Goal: Task Accomplishment & Management: Complete application form

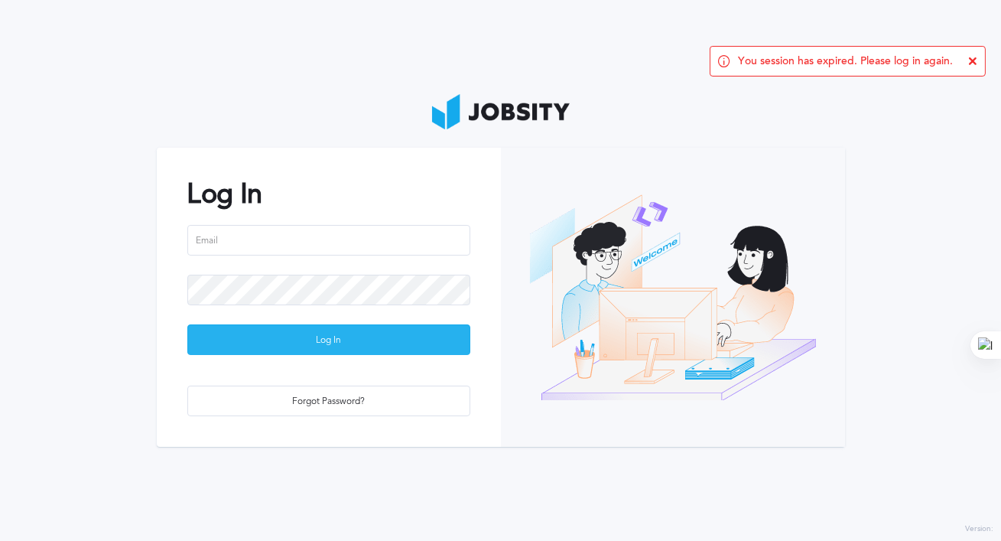
click at [346, 340] on div "Log In" at bounding box center [328, 340] width 281 height 31
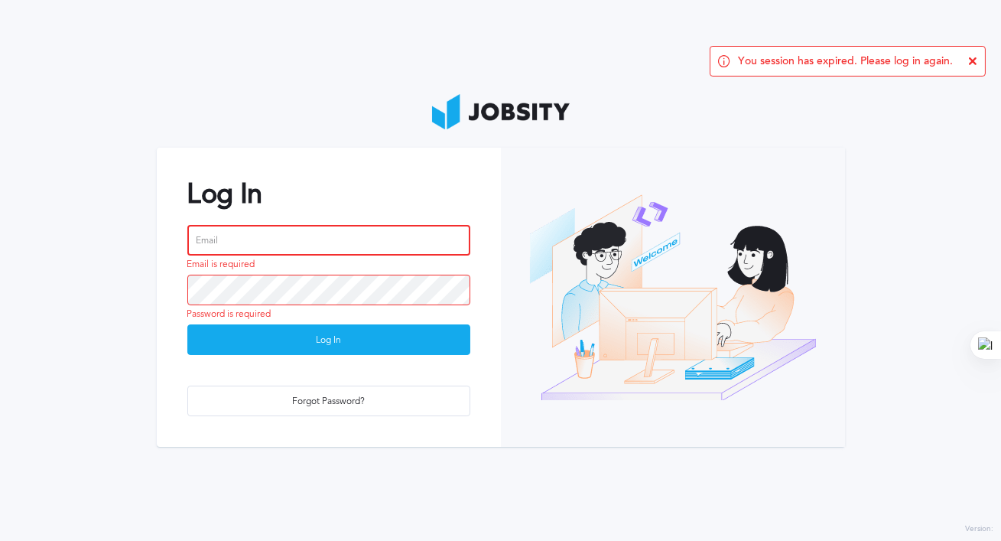
click at [262, 246] on input "email" at bounding box center [328, 240] width 283 height 31
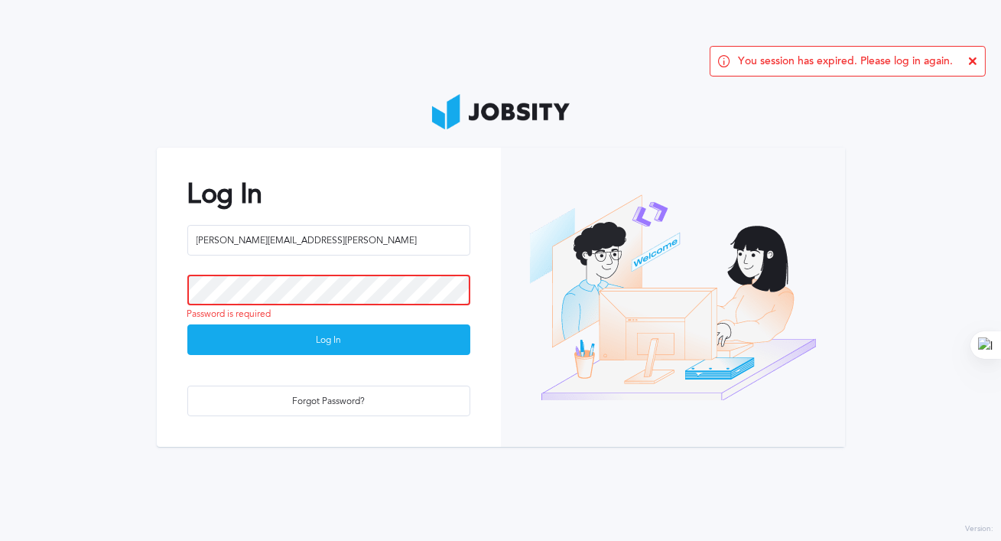
click at [187, 324] on button "Log In" at bounding box center [328, 339] width 283 height 31
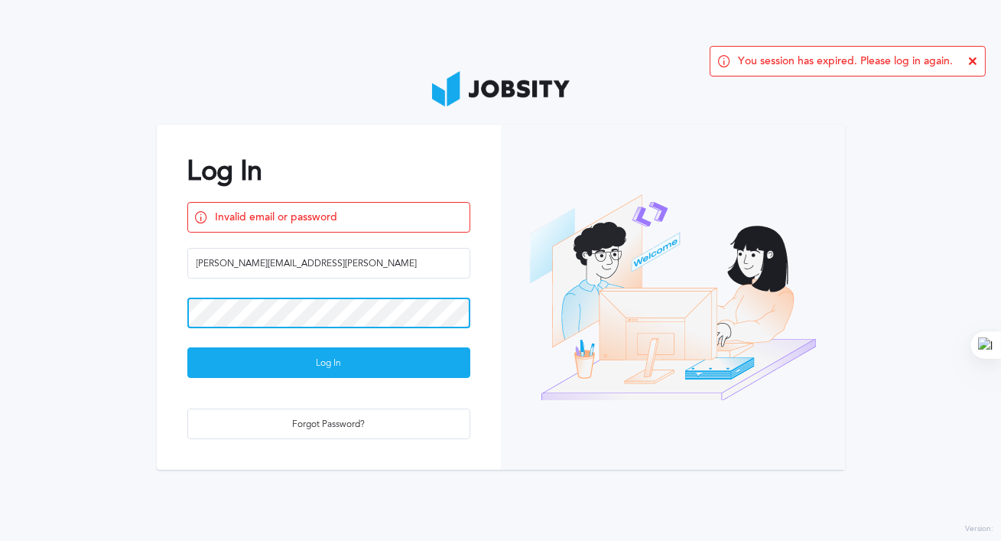
click at [0, 271] on section "Log In Invalid email or password [SECURITY_DATA][PERSON_NAME] Log In Forgot Pas…" at bounding box center [500, 270] width 1001 height 541
click at [187, 347] on button "Log In" at bounding box center [328, 362] width 283 height 31
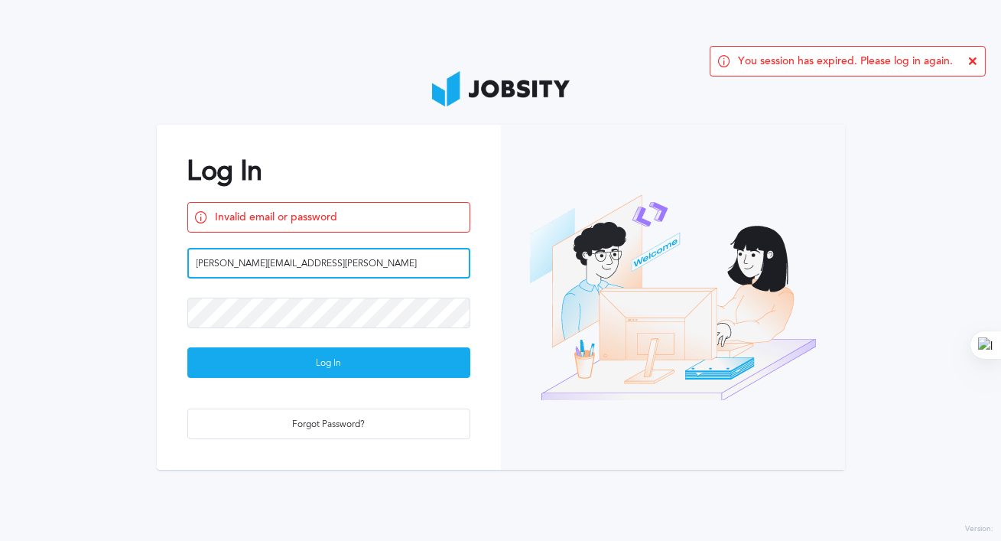
click at [322, 264] on input "[PERSON_NAME][EMAIL_ADDRESS][PERSON_NAME]" at bounding box center [328, 263] width 283 height 31
type input "[PERSON_NAME][EMAIL_ADDRESS][PERSON_NAME][DOMAIN_NAME]"
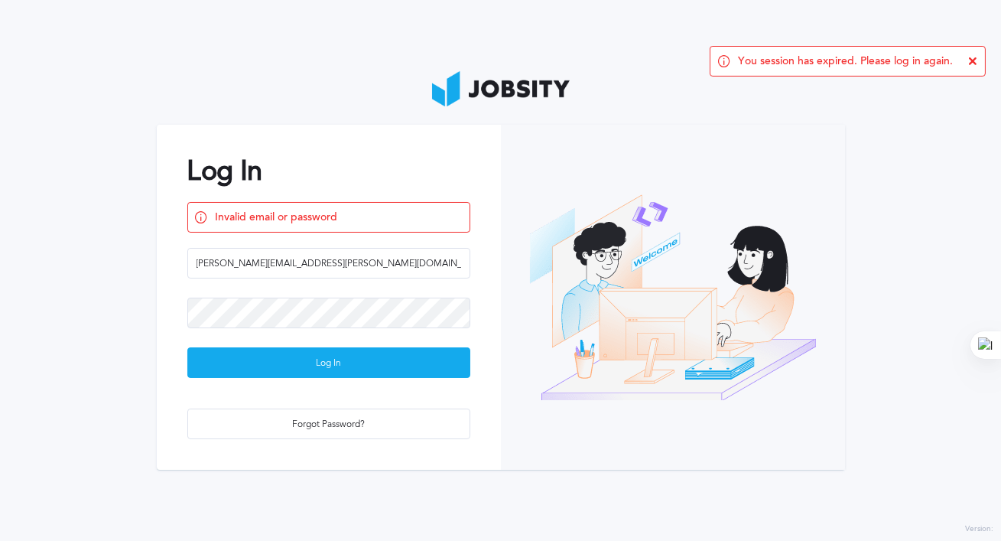
click at [343, 361] on div "Log In" at bounding box center [328, 363] width 281 height 31
click at [0, 275] on section "Log In Invalid email or password [EMAIL_ADDRESS][PERSON_NAME][DOMAIN_NAME] Log …" at bounding box center [500, 270] width 1001 height 541
click at [187, 347] on button "Log In" at bounding box center [328, 362] width 283 height 31
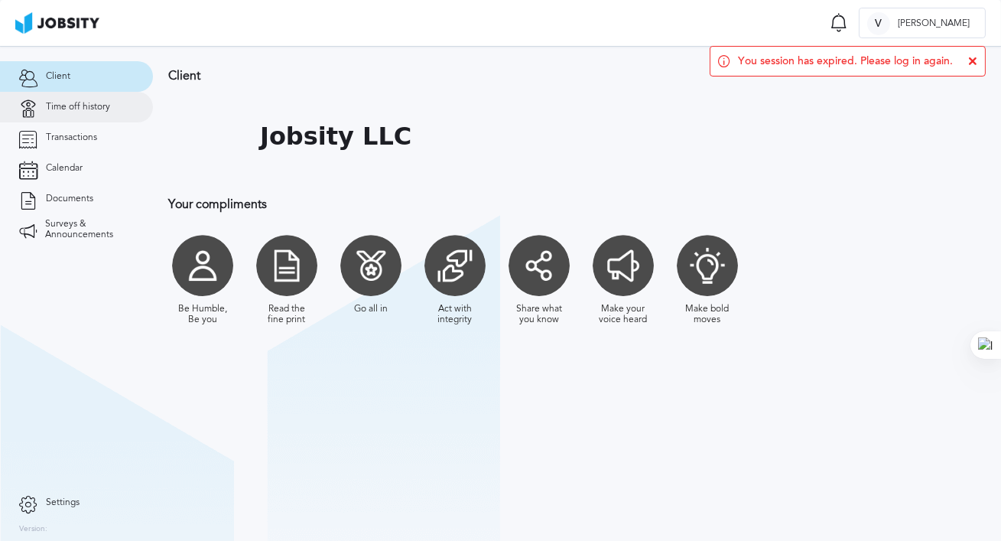
click at [65, 112] on span "Time off history" at bounding box center [78, 107] width 64 height 11
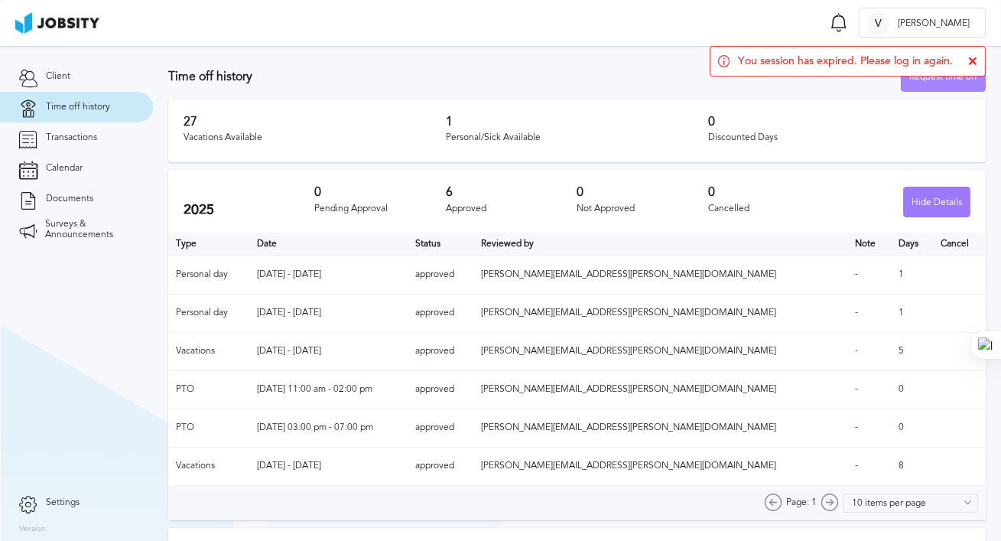
click at [942, 80] on div "Request time off" at bounding box center [943, 77] width 83 height 31
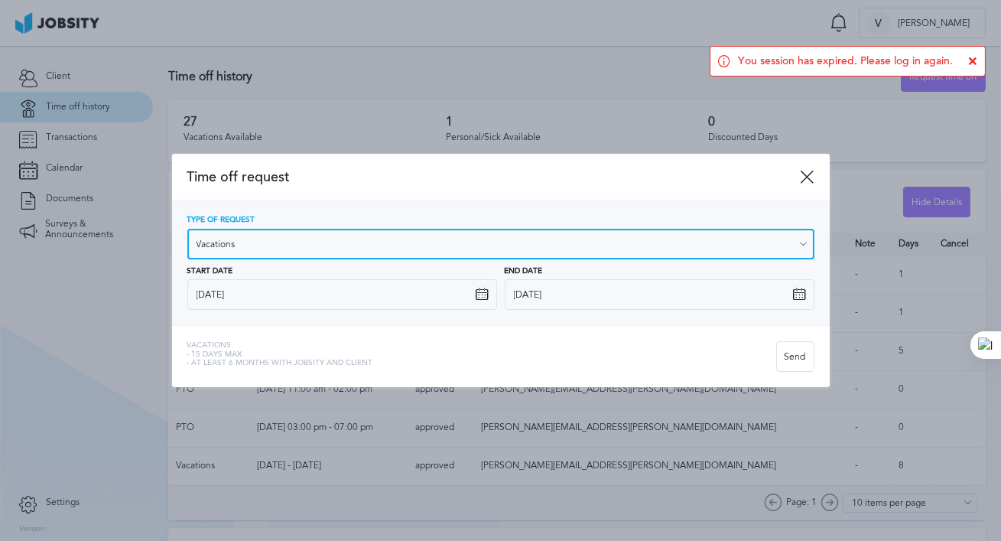
click at [283, 249] on input "Vacations" at bounding box center [500, 244] width 627 height 31
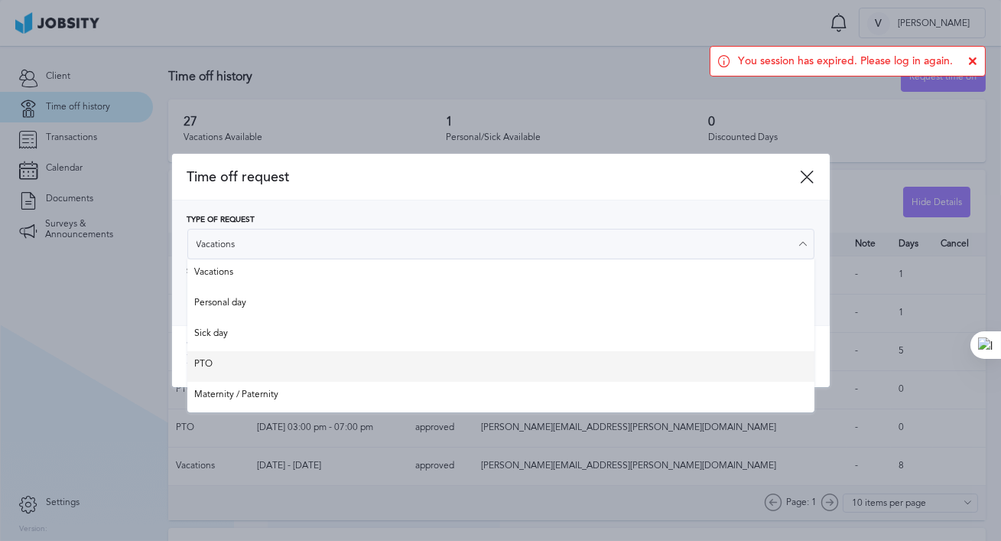
type input "PTO"
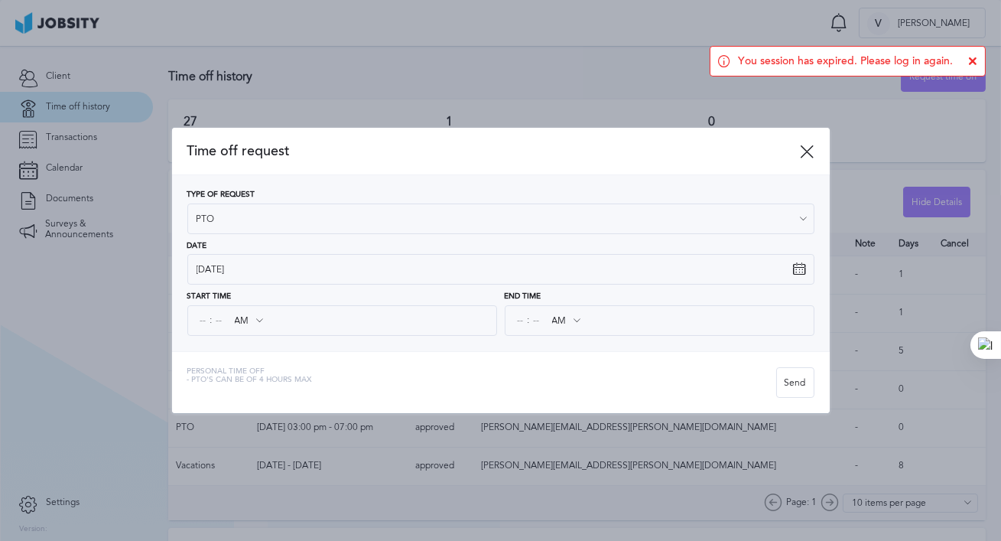
click at [254, 359] on div "Time off request Type of Request PTO Vacations Personal day Sick day PTO Matern…" at bounding box center [501, 270] width 658 height 284
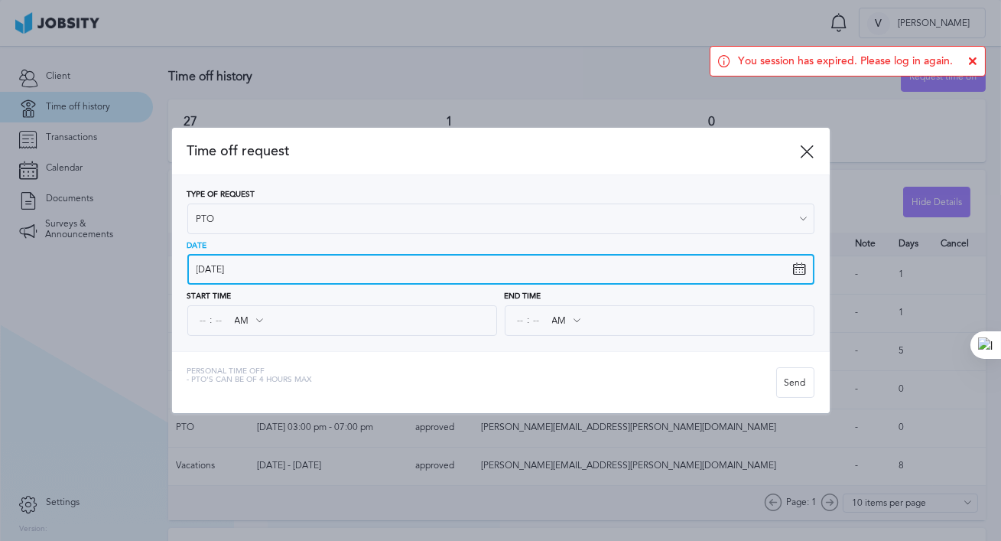
click at [277, 271] on input "[DATE]" at bounding box center [500, 269] width 627 height 31
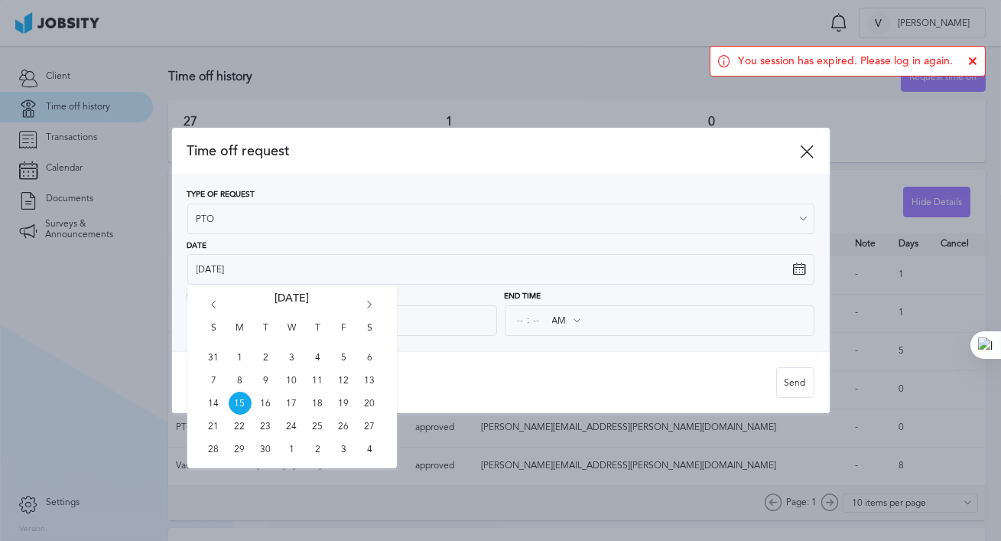
click at [269, 408] on span "16" at bounding box center [266, 403] width 23 height 23
type input "[DATE]"
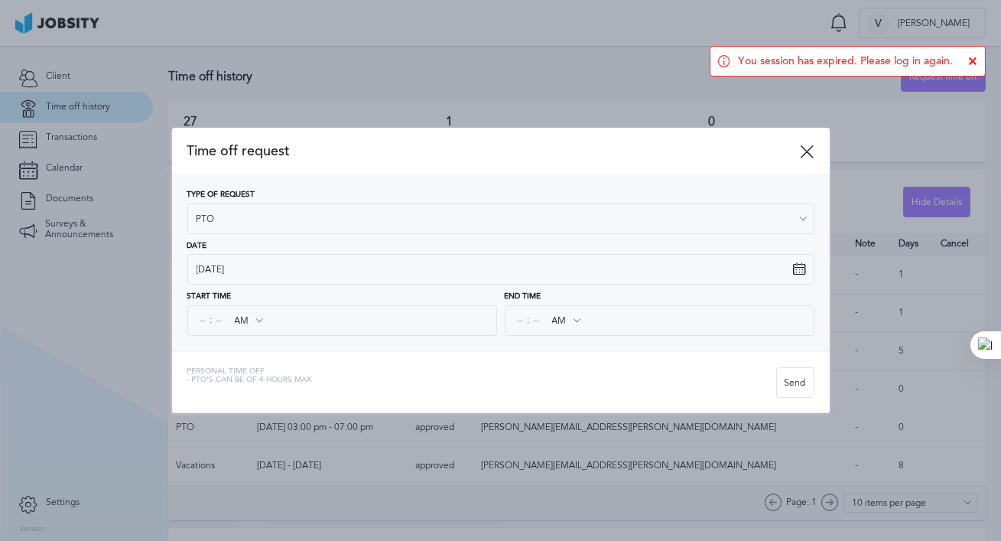
click at [348, 313] on div ": AM AM PM" at bounding box center [342, 320] width 310 height 31
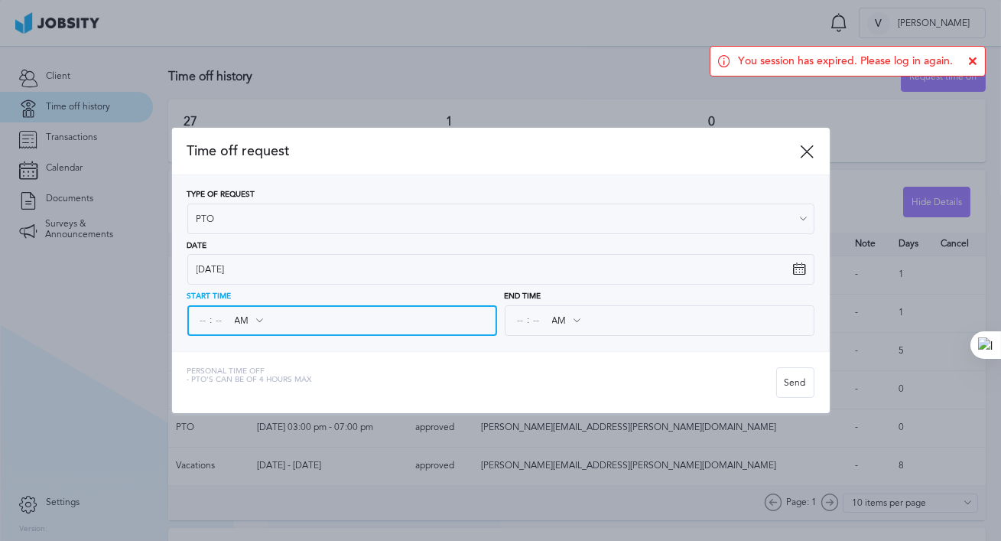
click at [203, 320] on input at bounding box center [204, 321] width 14 height 28
type input "11"
click at [221, 320] on input at bounding box center [220, 321] width 14 height 28
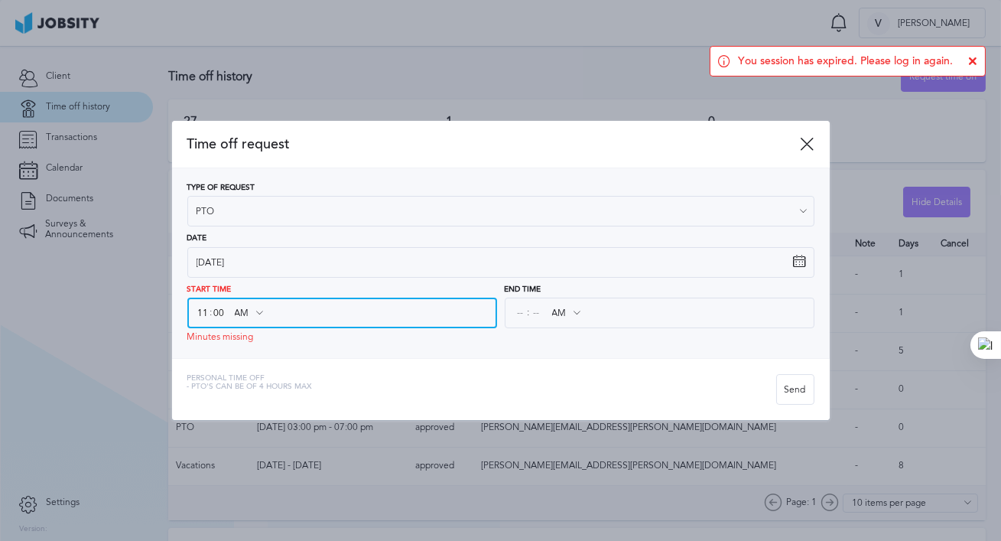
type input "00"
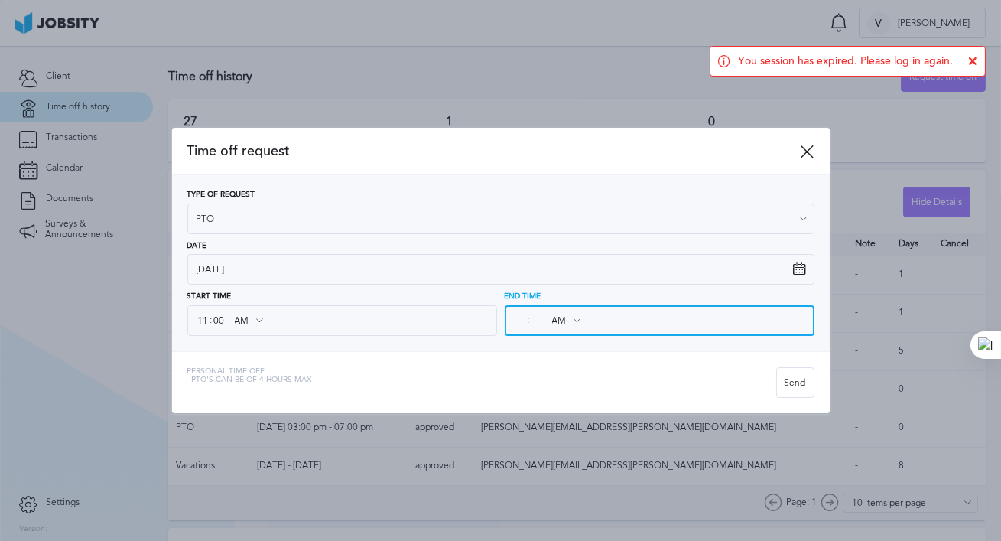
click at [521, 315] on input at bounding box center [521, 321] width 14 height 28
type input "01"
click at [536, 320] on input at bounding box center [537, 321] width 14 height 28
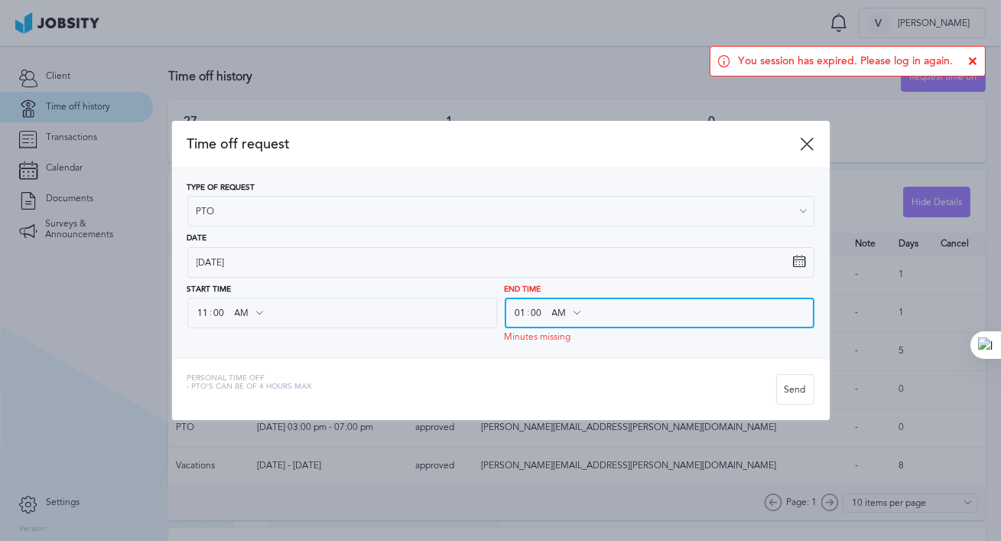
type input "00"
click at [568, 313] on input "AM" at bounding box center [566, 313] width 44 height 28
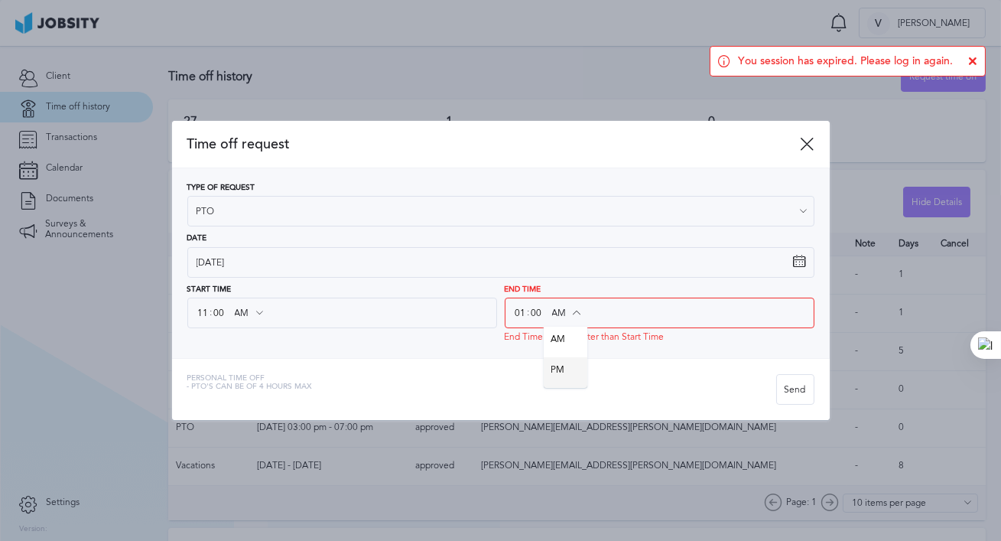
type input "PM"
click at [569, 368] on div "Time off request Type of Request PTO Vacations Personal day Sick day PTO Matern…" at bounding box center [501, 270] width 658 height 299
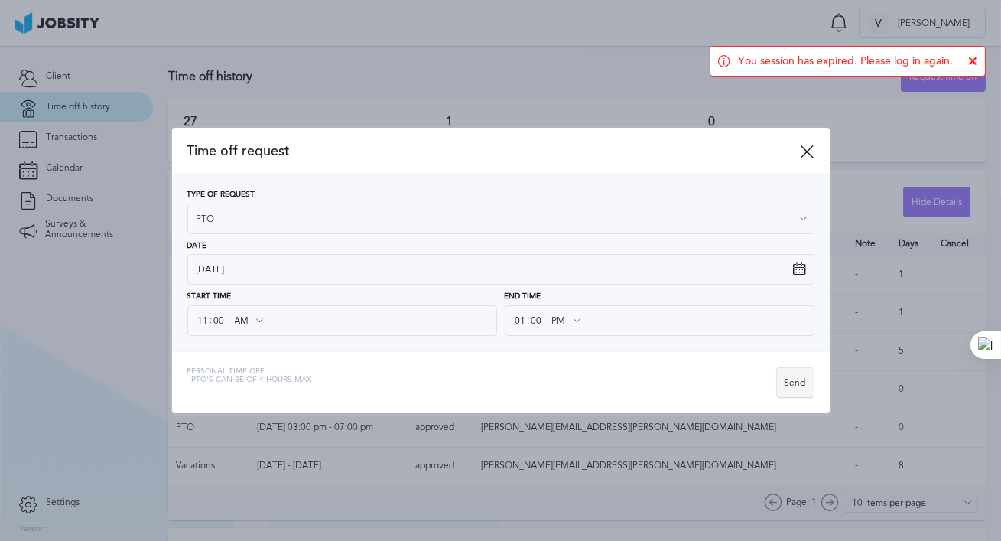
click at [784, 380] on div "Send" at bounding box center [795, 383] width 37 height 31
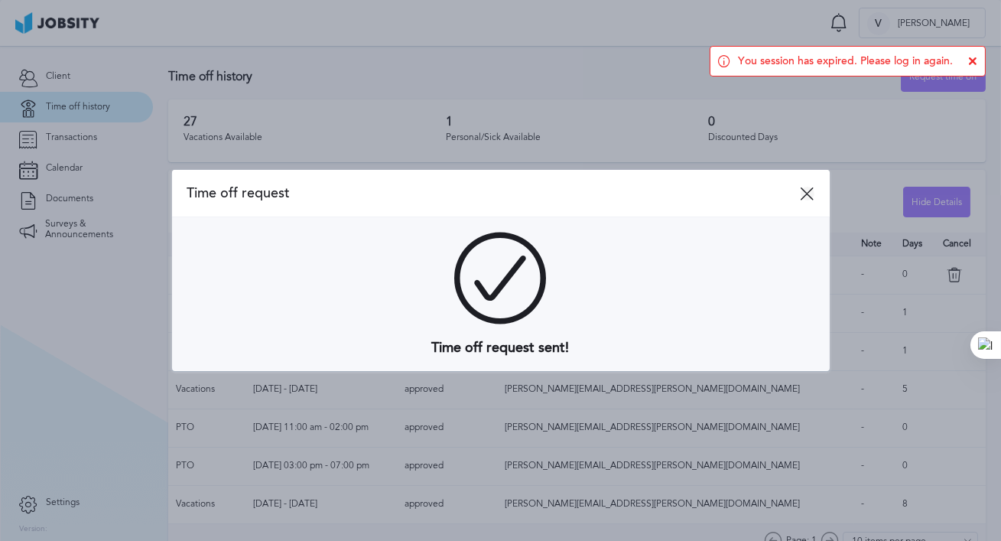
click at [811, 192] on icon at bounding box center [808, 194] width 14 height 14
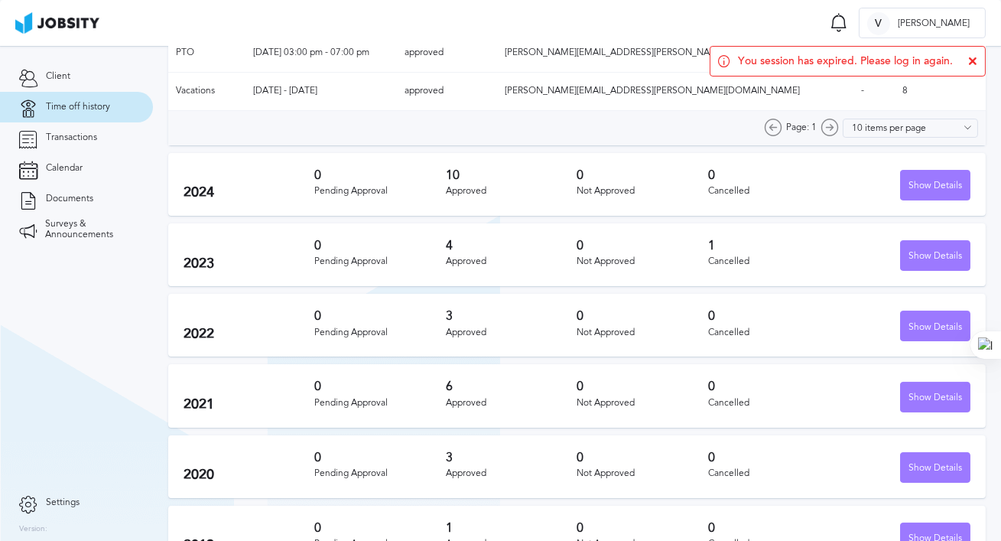
scroll to position [410, 0]
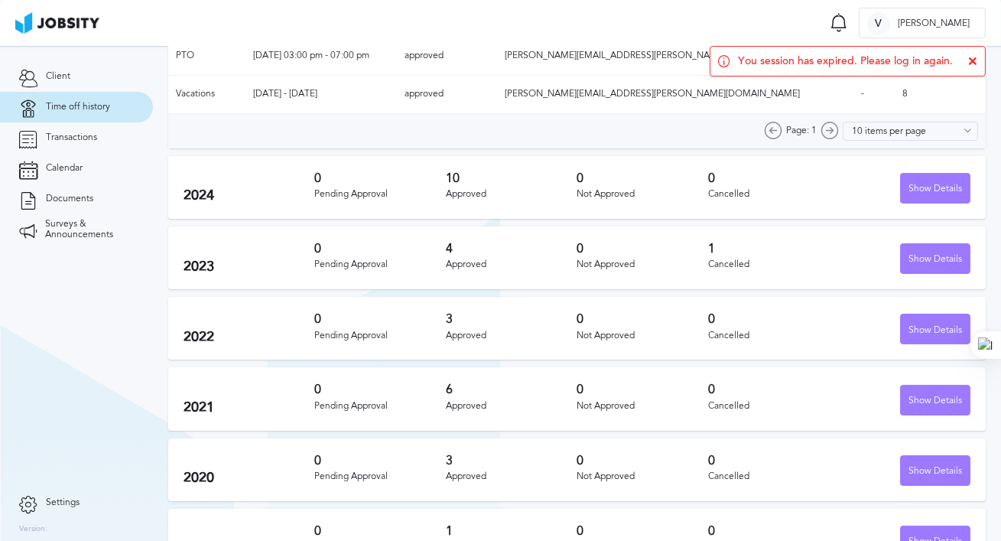
click at [452, 399] on div "6 Approved" at bounding box center [512, 398] width 132 height 32
drag, startPoint x: 941, startPoint y: 410, endPoint x: 882, endPoint y: 417, distance: 59.3
click at [941, 410] on div "Show Details" at bounding box center [935, 400] width 69 height 31
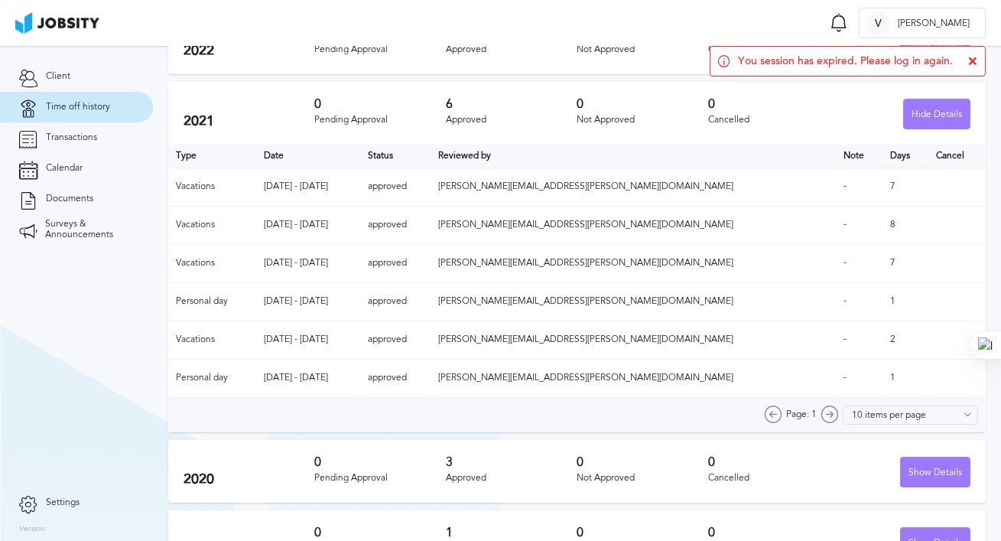
scroll to position [0, 0]
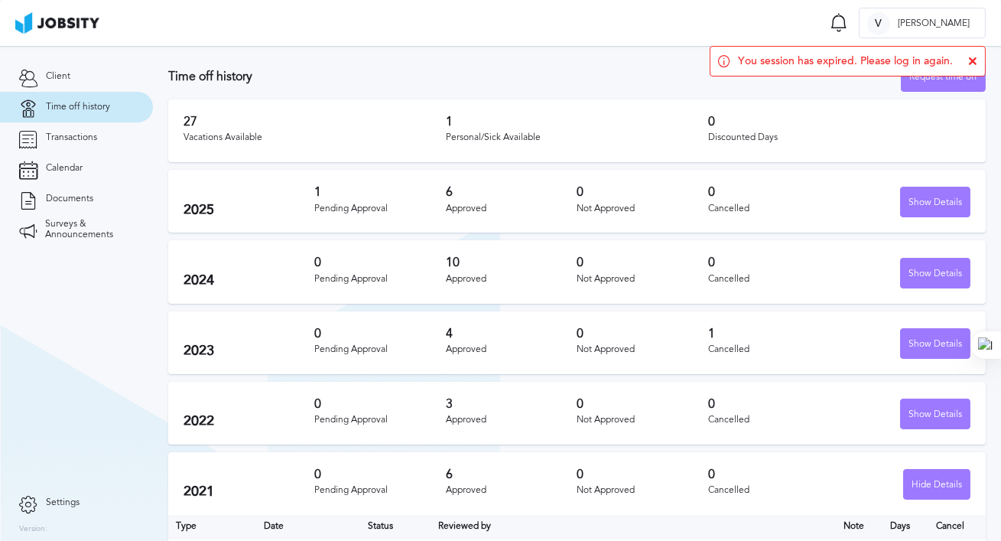
click at [205, 487] on h2 "2021" at bounding box center [250, 491] width 132 height 16
click at [937, 486] on div "Hide Details" at bounding box center [937, 485] width 66 height 31
click at [953, 425] on div "Show Details" at bounding box center [935, 414] width 69 height 31
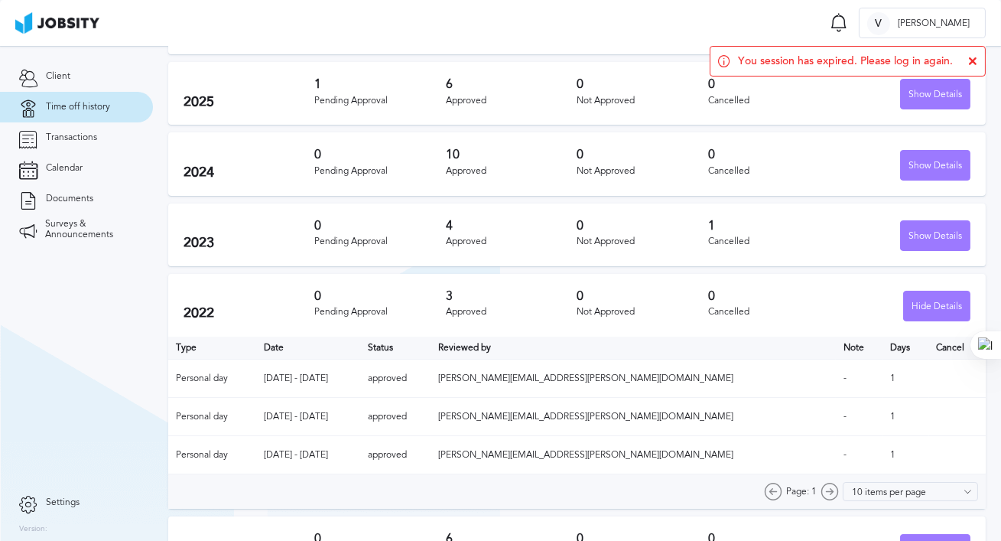
scroll to position [128, 0]
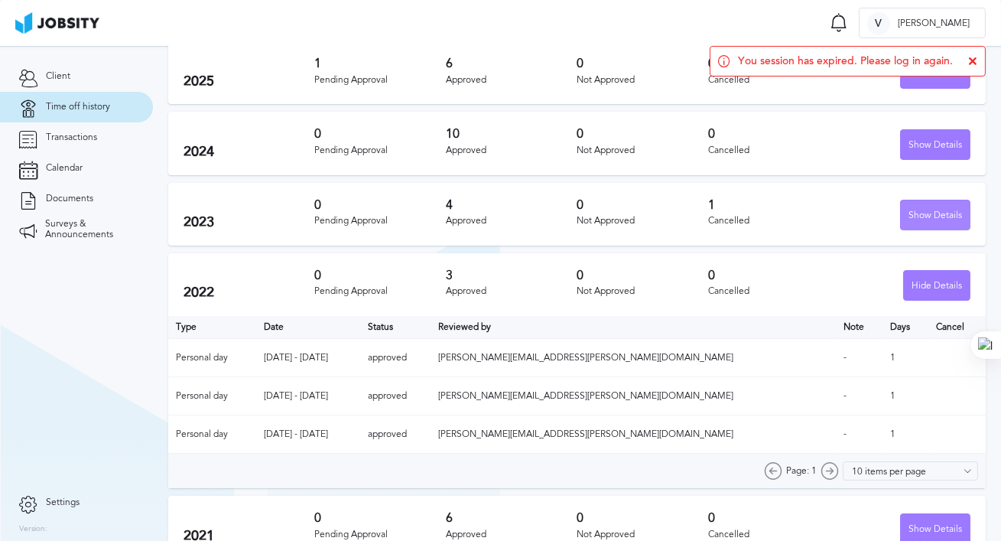
click at [921, 211] on div "Show Details" at bounding box center [935, 215] width 69 height 31
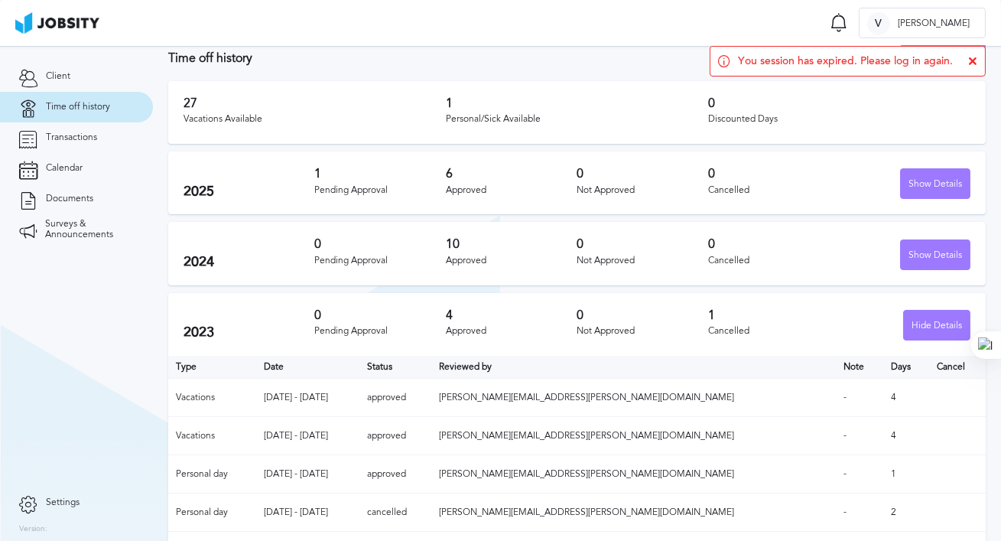
scroll to position [17, 0]
click at [532, 263] on div "Approved" at bounding box center [512, 262] width 132 height 11
click at [909, 262] on div "Show Details" at bounding box center [935, 257] width 69 height 31
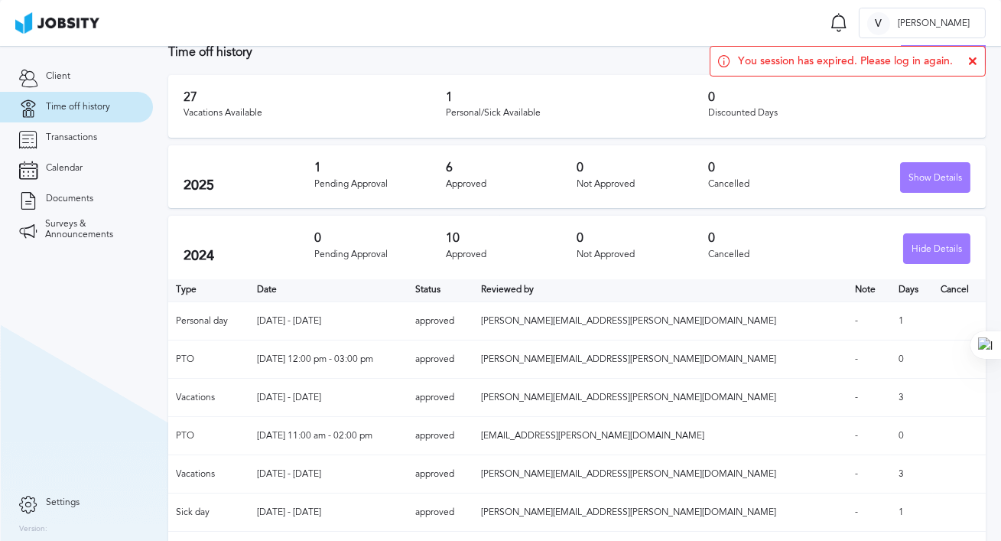
scroll to position [15, 0]
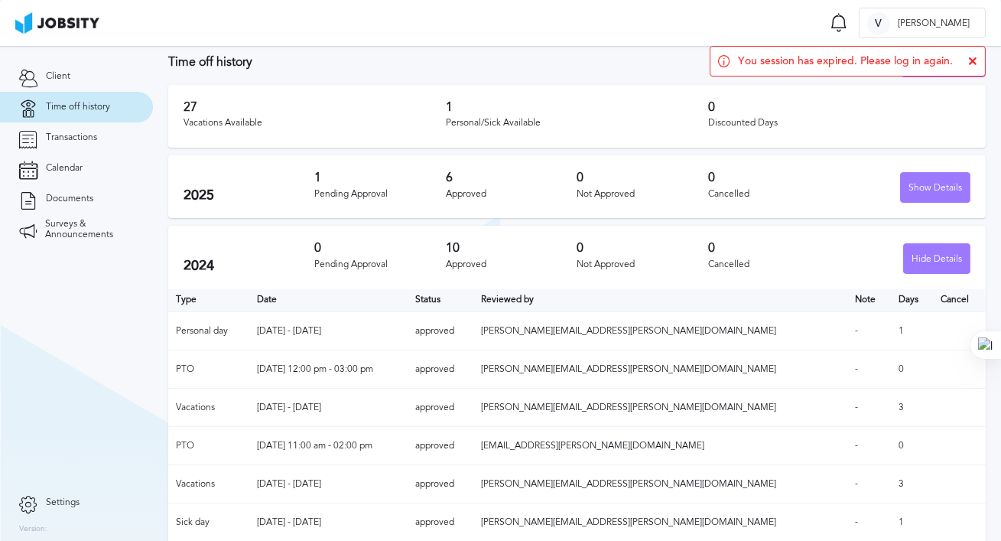
drag, startPoint x: 560, startPoint y: 207, endPoint x: 903, endPoint y: 213, distance: 343.4
click at [561, 207] on div "2025 1 Pending Approval 6 Approved 0 Not Approved 0 Cancelled Show Details" at bounding box center [576, 186] width 817 height 63
click at [945, 193] on div "Show Details" at bounding box center [935, 188] width 69 height 31
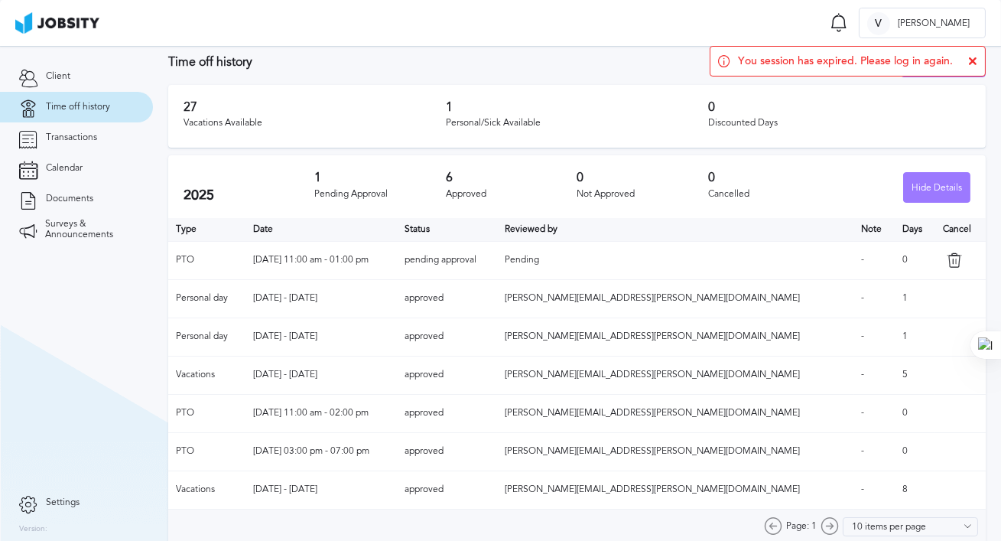
scroll to position [0, 0]
